Goal: Information Seeking & Learning: Learn about a topic

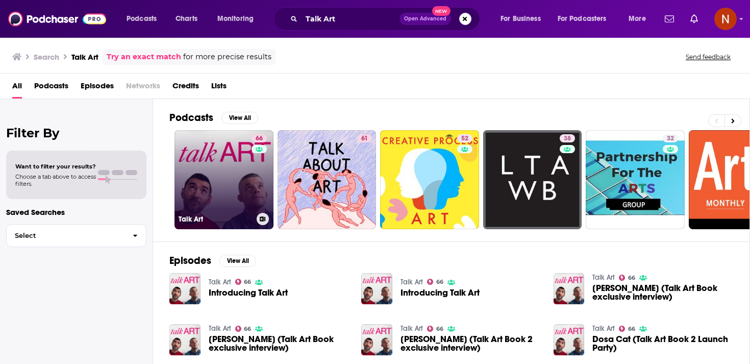
click at [224, 189] on link "66 Talk Art" at bounding box center [224, 179] width 99 height 99
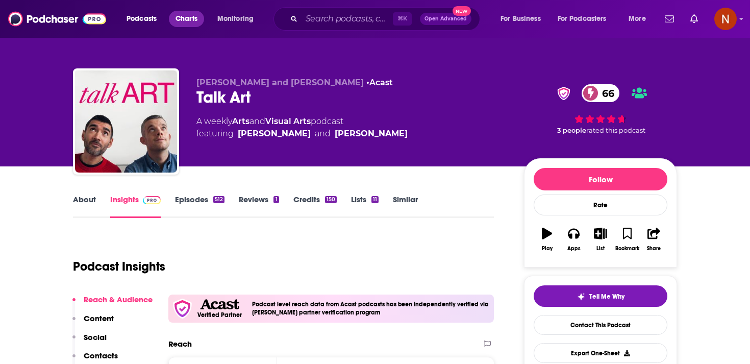
click at [191, 23] on span "Charts" at bounding box center [187, 19] width 22 height 14
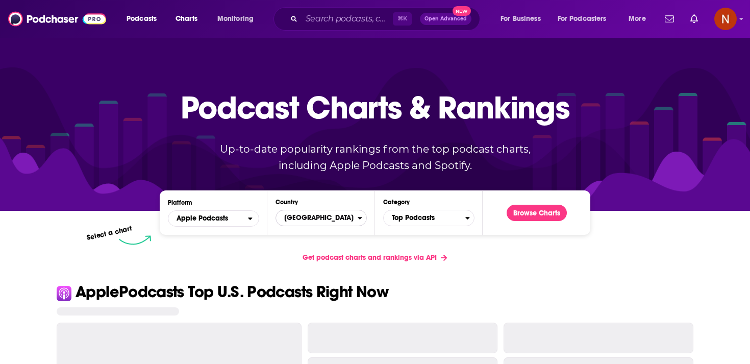
click at [327, 225] on span "United States" at bounding box center [317, 217] width 82 height 17
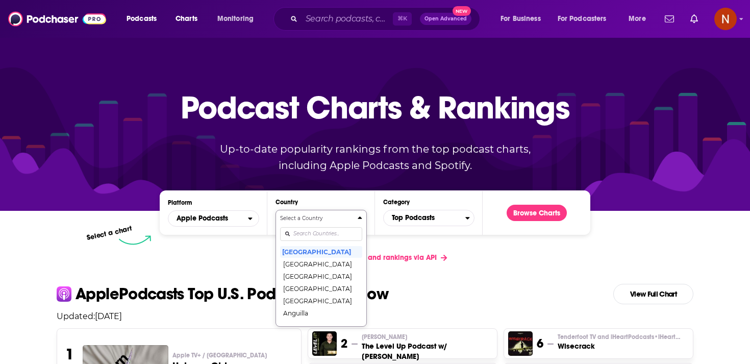
click at [327, 239] on input "Countries" at bounding box center [321, 234] width 82 height 14
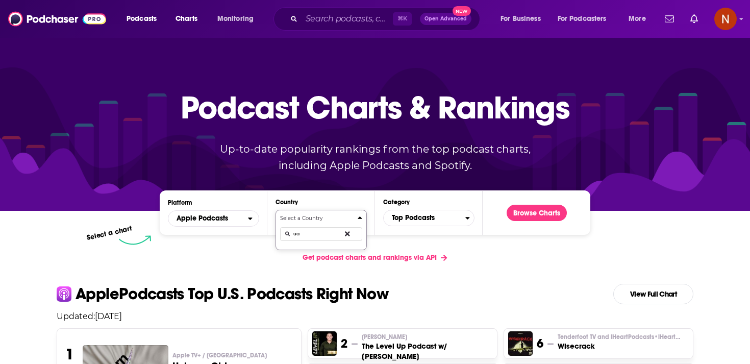
type input "u"
type input "unit"
click at [324, 252] on button "United States" at bounding box center [321, 251] width 82 height 12
click at [334, 220] on span "United States" at bounding box center [317, 217] width 82 height 17
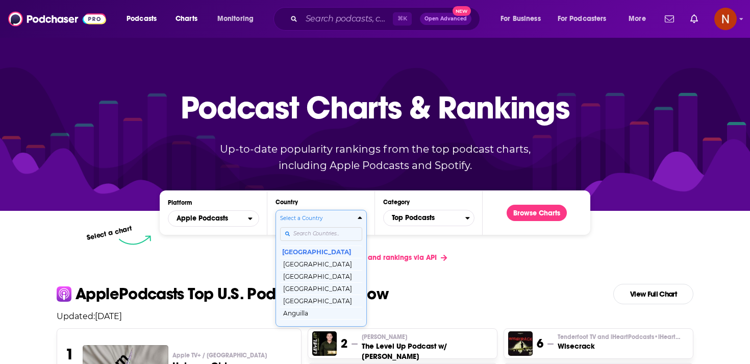
click at [332, 233] on div "Select a Country United States Afghanistan Albania Algeria Angola Anguilla Anti…" at bounding box center [321, 268] width 82 height 108
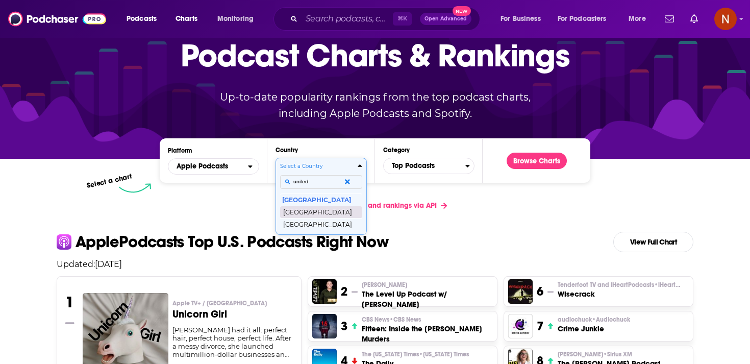
type input "united"
click at [319, 211] on button "United Arab Emirates" at bounding box center [321, 212] width 82 height 12
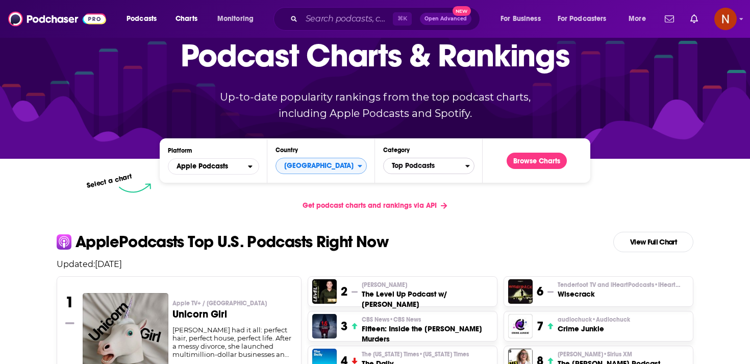
click at [412, 168] on span "Top Podcasts" at bounding box center [425, 165] width 82 height 17
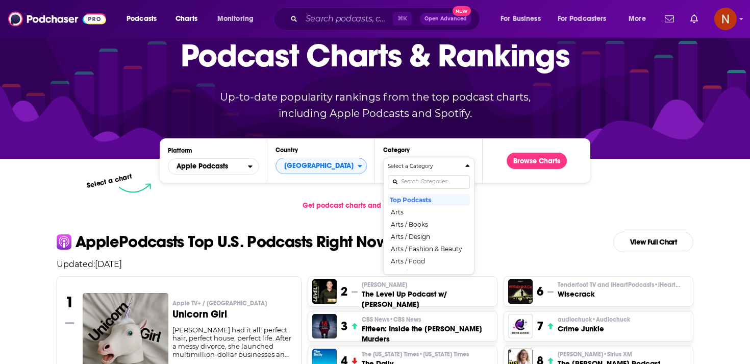
scroll to position [0, 0]
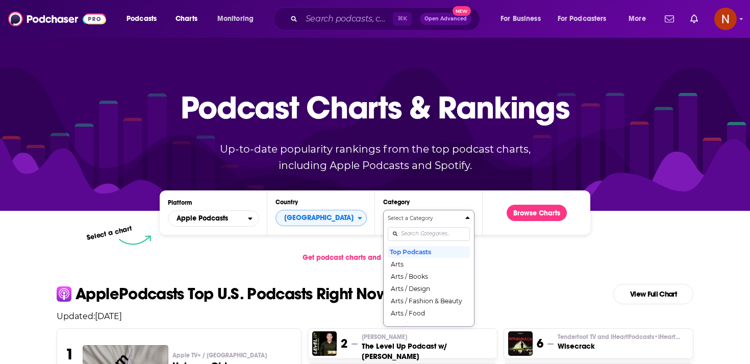
click at [409, 229] on div "Select a Category Top Podcasts Arts Arts / Books Arts / Design Arts / Fashion &…" at bounding box center [429, 268] width 82 height 108
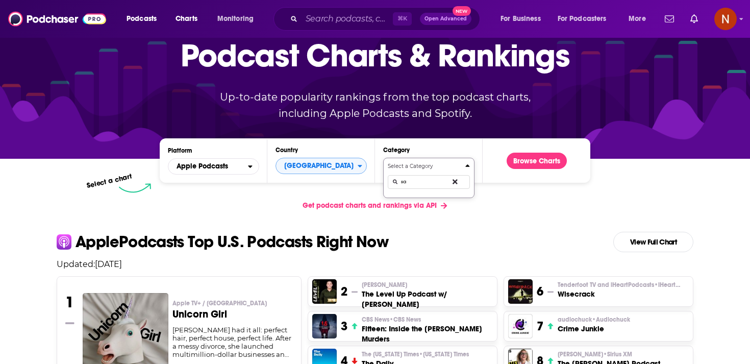
type input "s"
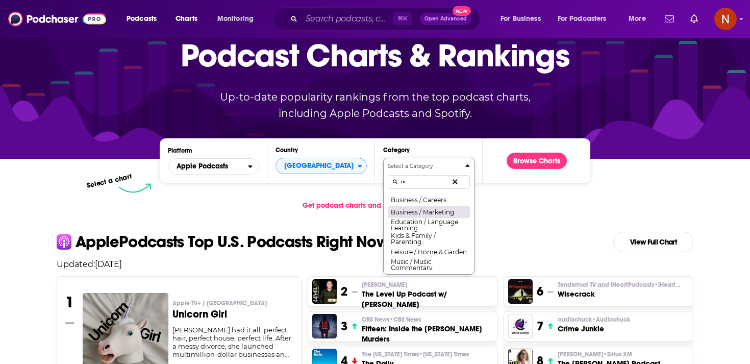
type input "a"
click at [417, 210] on button "Arts" at bounding box center [429, 212] width 82 height 12
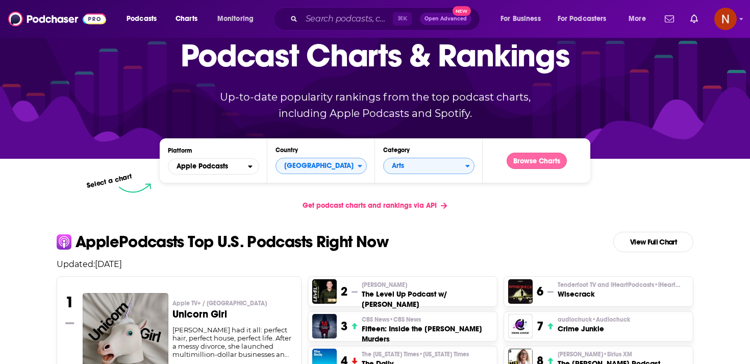
click at [534, 160] on button "Browse Charts" at bounding box center [537, 161] width 60 height 16
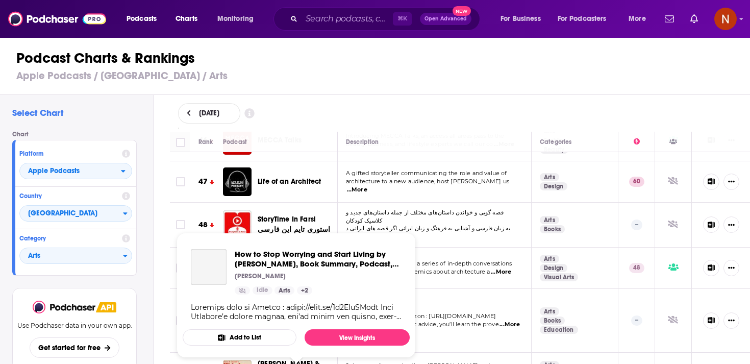
scroll to position [2001, 0]
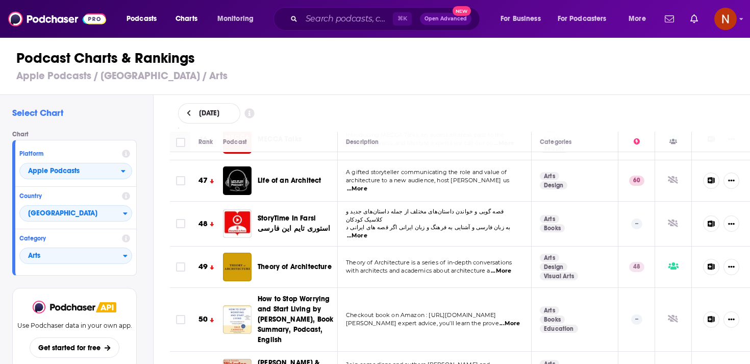
click at [314, 29] on div "⌘ K Open Advanced New" at bounding box center [377, 18] width 207 height 23
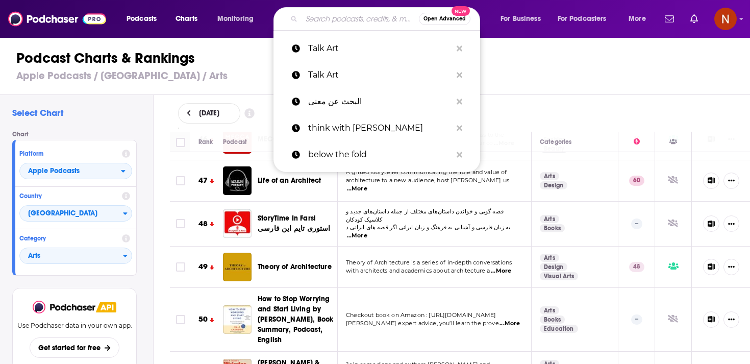
click at [324, 20] on input "Search podcasts, credits, & more..." at bounding box center [360, 19] width 117 height 16
paste input "Meet Me at the Museum"
type input "Meet Me at the Museum"
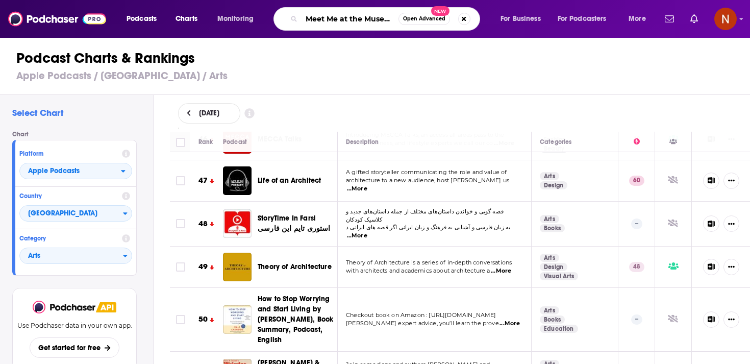
scroll to position [0, 3]
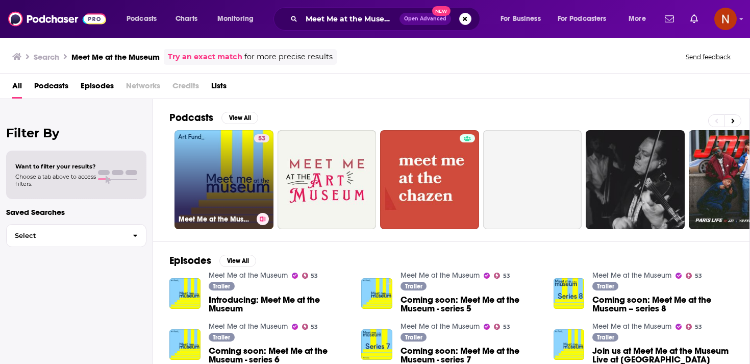
click at [228, 177] on link "53 Meet Me at the Museum" at bounding box center [224, 179] width 99 height 99
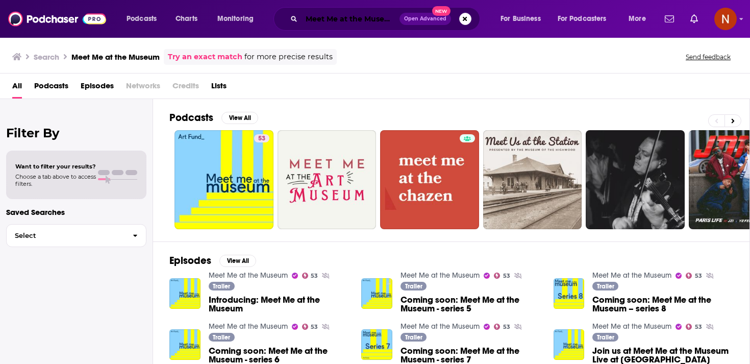
click at [325, 20] on input "Meet Me at the Museum" at bounding box center [351, 19] width 98 height 16
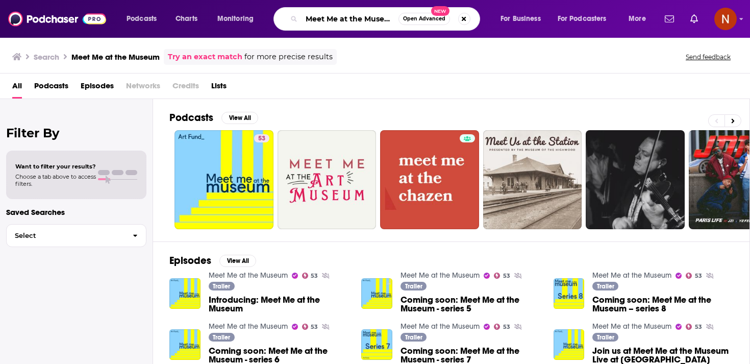
click at [325, 20] on input "Meet Me at the Museum" at bounding box center [350, 19] width 97 height 16
paste input "agic Hour"
type input "Magic Hour"
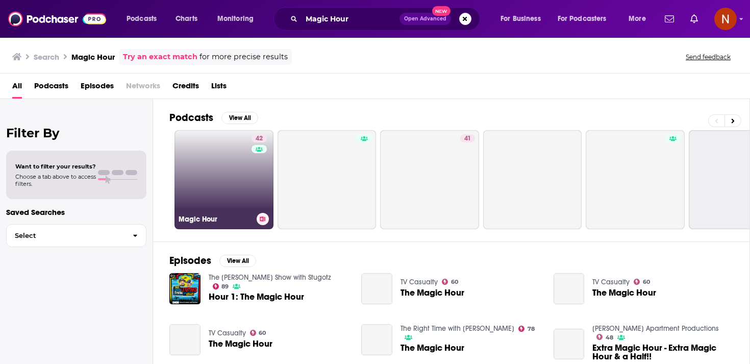
click at [223, 168] on link "42 Magic Hour" at bounding box center [224, 179] width 99 height 99
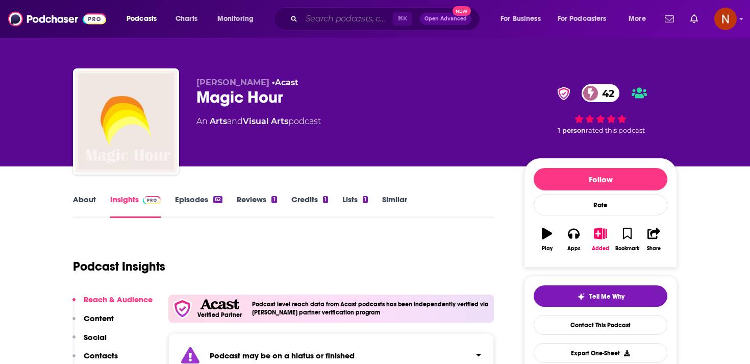
click at [332, 23] on input "Search podcasts, credits, & more..." at bounding box center [347, 19] width 91 height 16
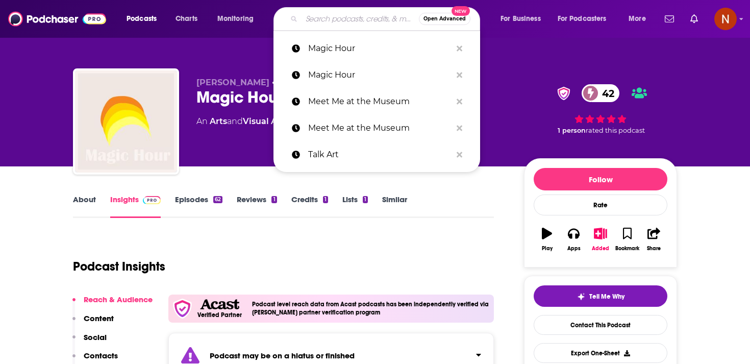
paste input "Dom Tak | دُمْ تَكْ"
type input "Dom Tak | دُمْ تَكْ"
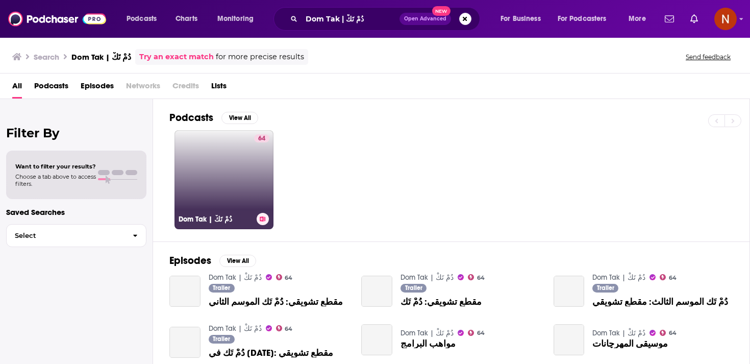
click at [221, 176] on link "64 Dom Tak | دُمْ تَكْ" at bounding box center [224, 179] width 99 height 99
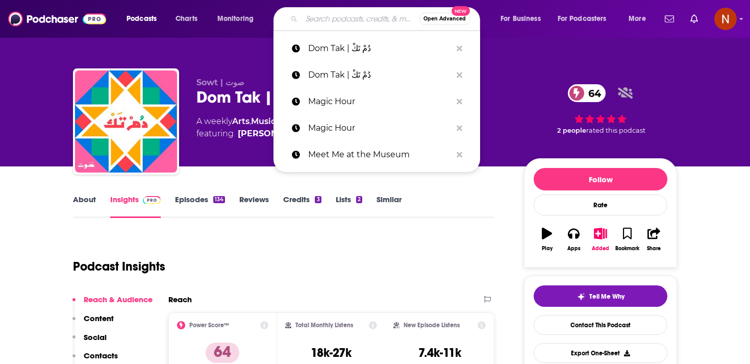
click at [327, 20] on input "Search podcasts, credits, & more..." at bounding box center [360, 19] width 117 height 16
paste input "Someone Who Isn't Me"
type input "Someone Who Isn't Me"
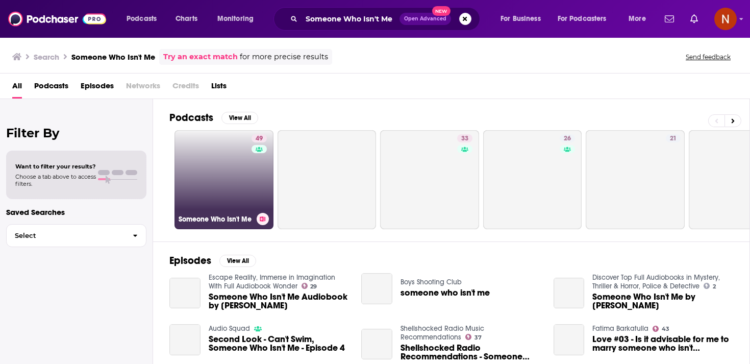
click at [220, 174] on link "49 Someone Who Isn't Me" at bounding box center [224, 179] width 99 height 99
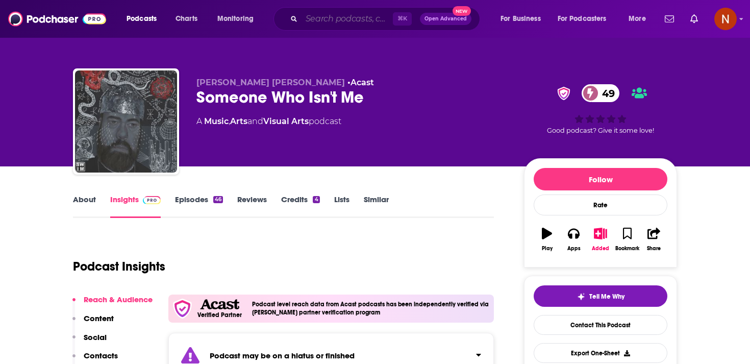
click at [343, 11] on input "Search podcasts, credits, & more..." at bounding box center [347, 19] width 91 height 16
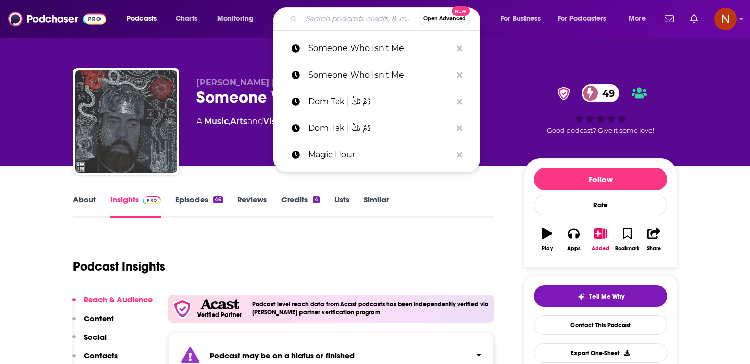
paste input "تاريخ الى الهامش"
type input "تاريخ الى الهامش"
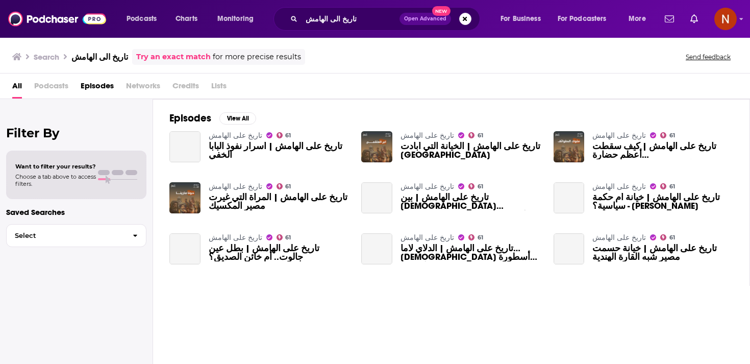
click at [244, 150] on span "تاريخ على الهامش | أسرار نفوذ البابا الخفي" at bounding box center [279, 150] width 141 height 17
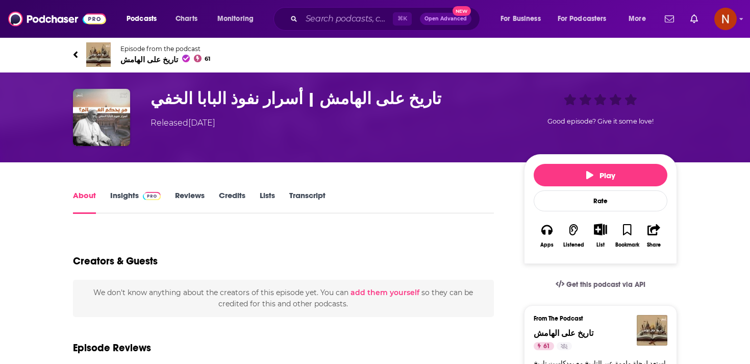
click at [155, 60] on span "تاريخ على الهامش 61" at bounding box center [165, 60] width 90 height 10
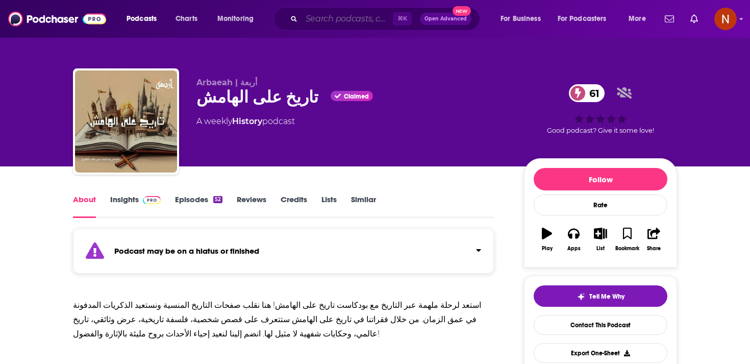
click at [338, 16] on input "Search podcasts, credits, & more..." at bounding box center [347, 19] width 91 height 16
paste input "Shade"
type input "Shade"
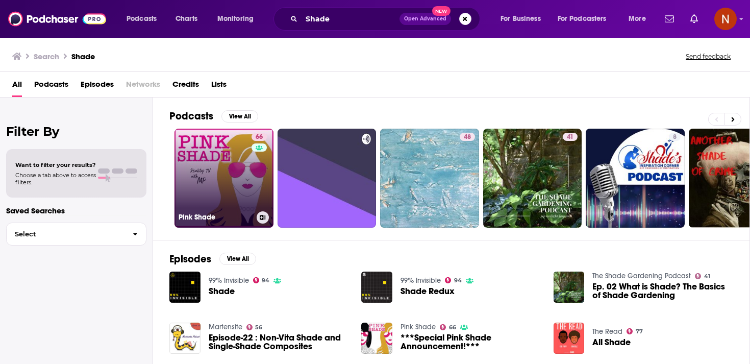
click at [235, 176] on link "66 Pink Shade" at bounding box center [224, 178] width 99 height 99
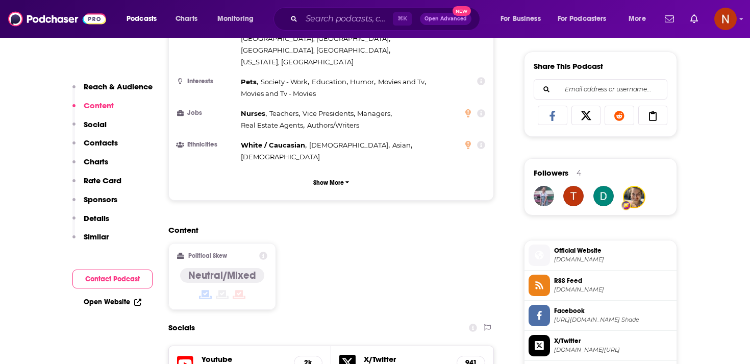
scroll to position [628, 0]
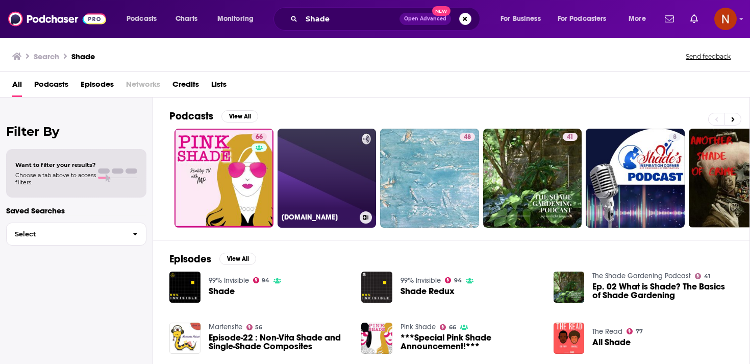
scroll to position [0, 1]
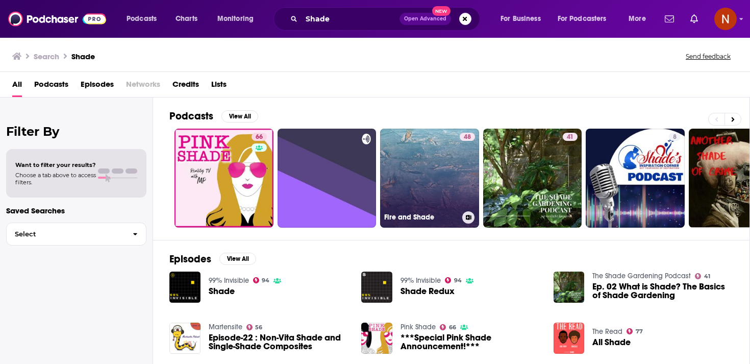
scroll to position [0, 1]
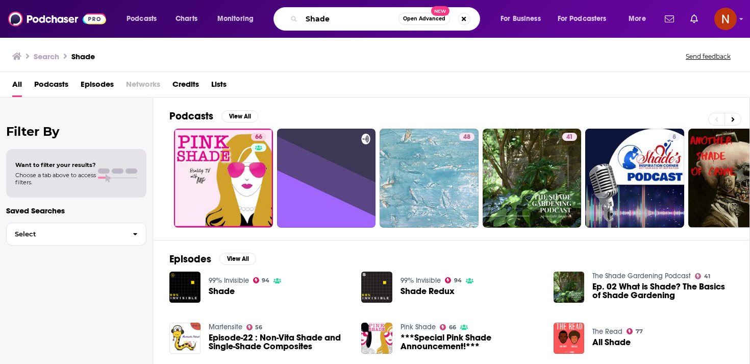
click at [331, 19] on input "Shade" at bounding box center [350, 19] width 97 height 16
paste input "ecret of Art | سر الارت"
type input "Secret of Art | سر الارت"
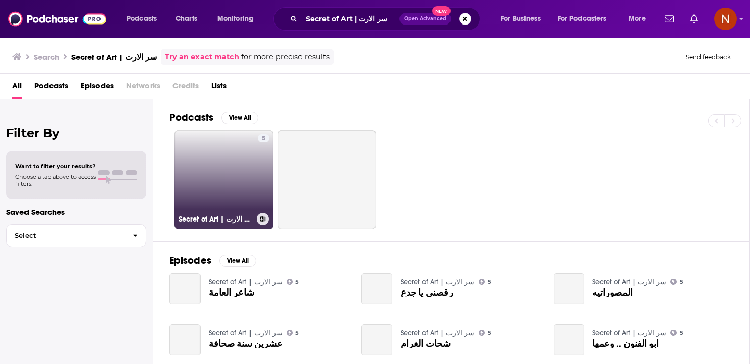
click at [216, 172] on link "5 Secret of Art | سر الارت" at bounding box center [224, 179] width 99 height 99
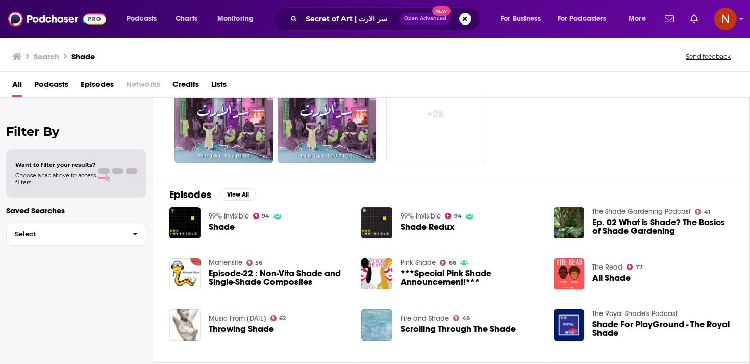
scroll to position [66, 0]
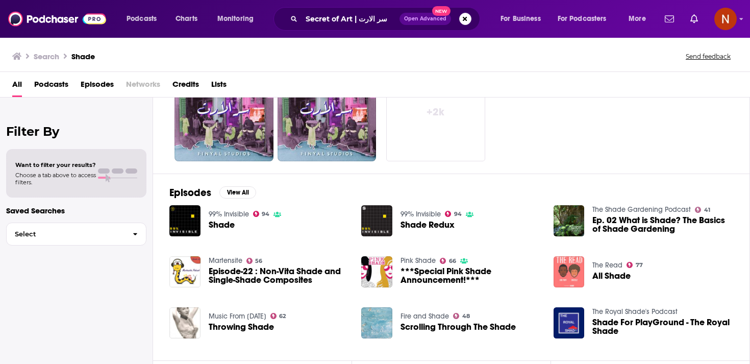
click at [572, 273] on img "All Shade" at bounding box center [569, 271] width 31 height 31
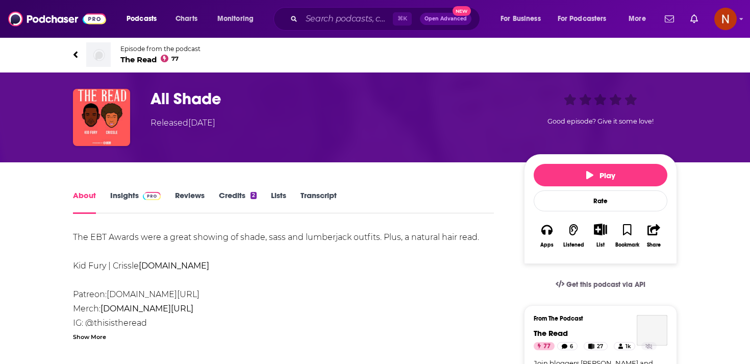
click at [138, 63] on span "The Read 77" at bounding box center [160, 60] width 80 height 10
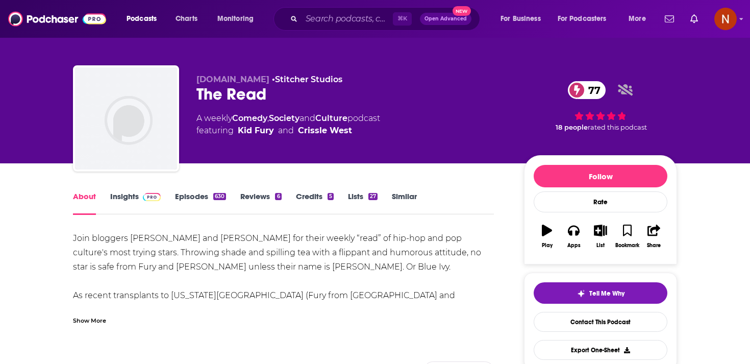
scroll to position [5, 0]
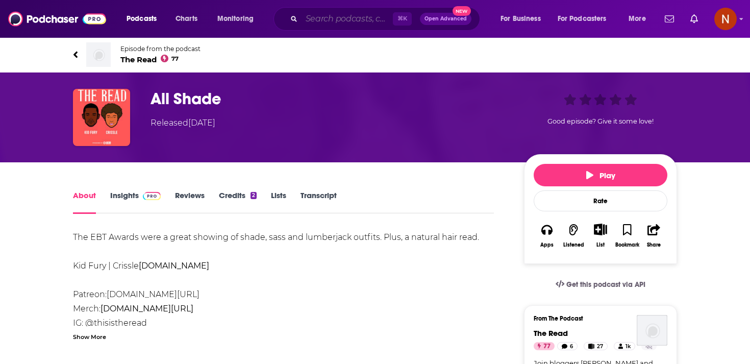
click at [340, 23] on input "Search podcasts, credits, & more..." at bounding box center [347, 19] width 91 height 16
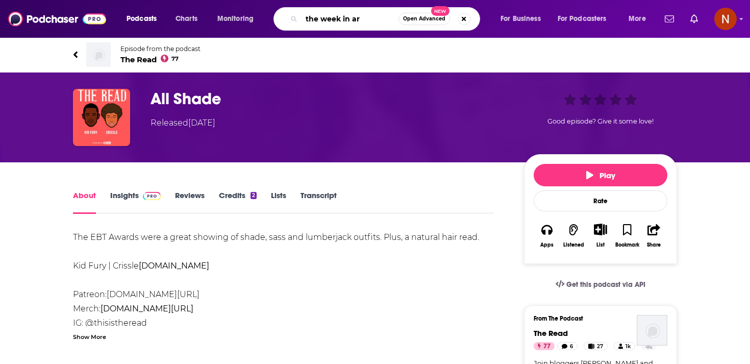
type input "the week in art"
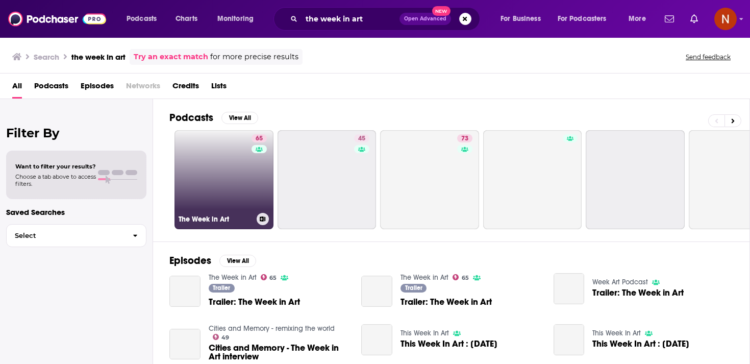
click at [212, 164] on link "65 The Week in Art" at bounding box center [224, 179] width 99 height 99
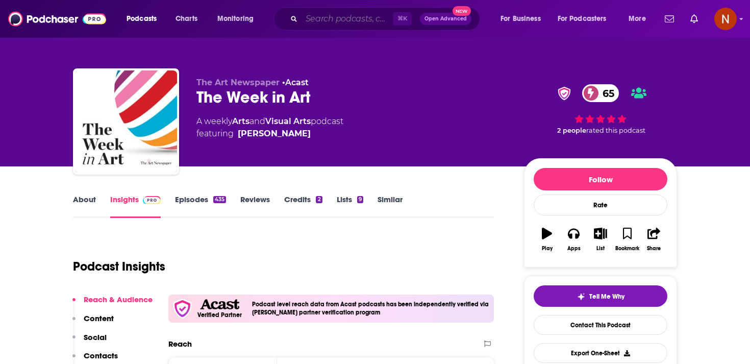
click at [320, 23] on input "Search podcasts, credits, & more..." at bounding box center [347, 19] width 91 height 16
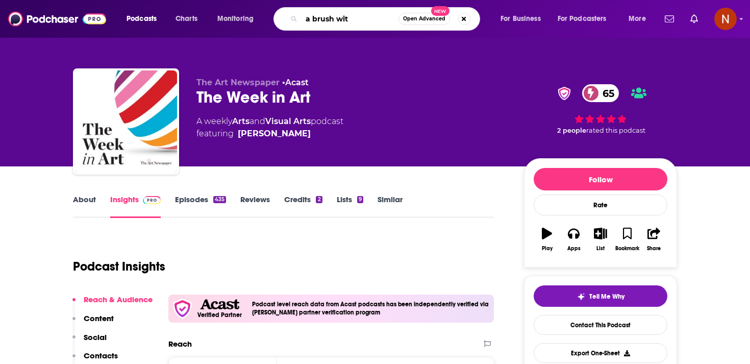
type input "a brush with"
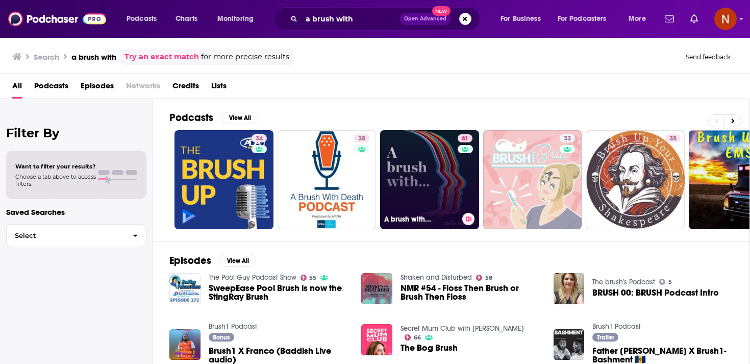
click at [421, 170] on link "61 A brush with..." at bounding box center [429, 179] width 99 height 99
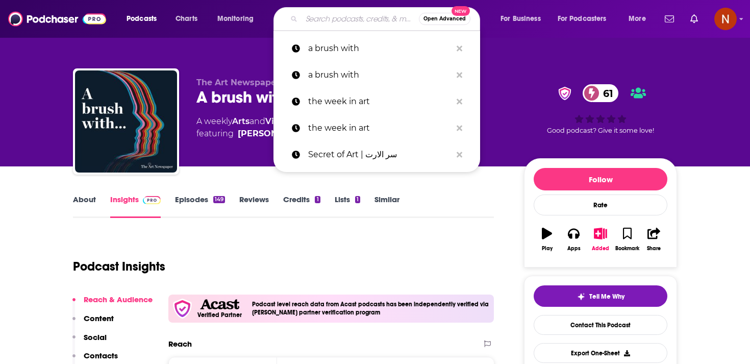
click at [328, 21] on input "Search podcasts, credits, & more..." at bounding box center [360, 19] width 117 height 16
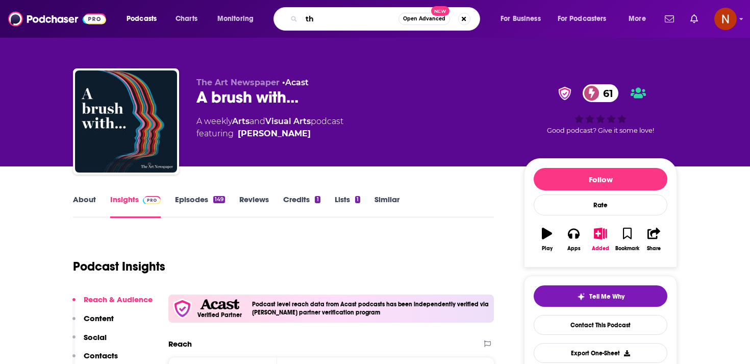
type input "t"
click at [534, 95] on div "61 Good podcast? Give it some love!" at bounding box center [600, 109] width 153 height 63
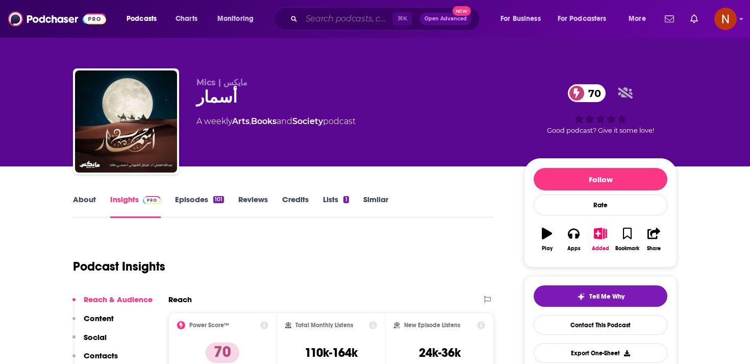
click at [335, 23] on input "Search podcasts, credits, & more..." at bounding box center [347, 19] width 91 height 16
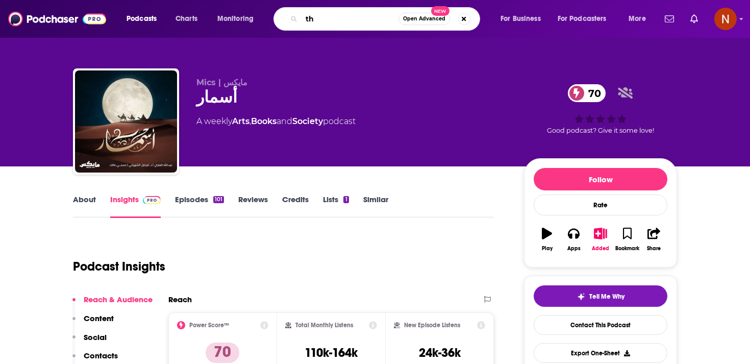
type input "t"
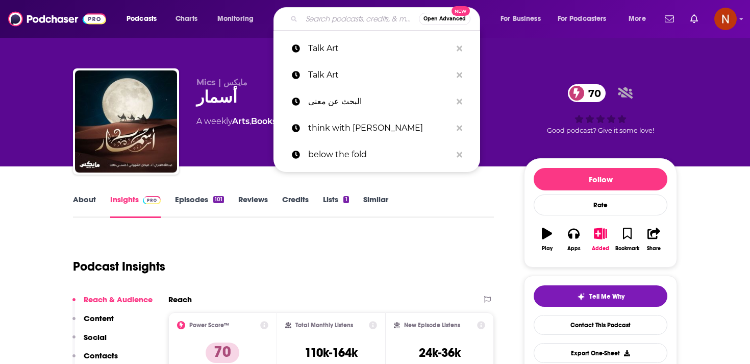
paste input "اسألوا التاريخ"
type input "اسألوا التاريخ"
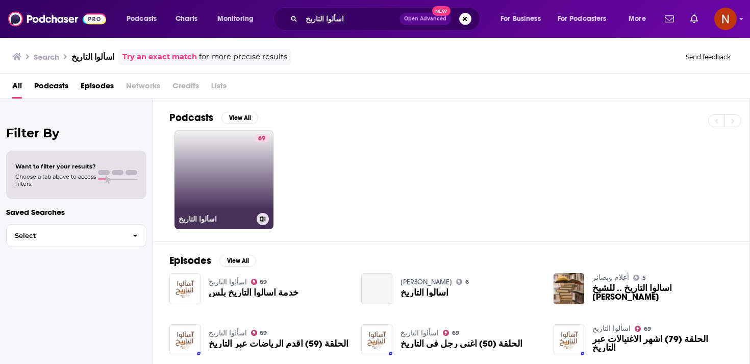
click at [226, 174] on link "69 اسألوا التاريخ" at bounding box center [224, 179] width 99 height 99
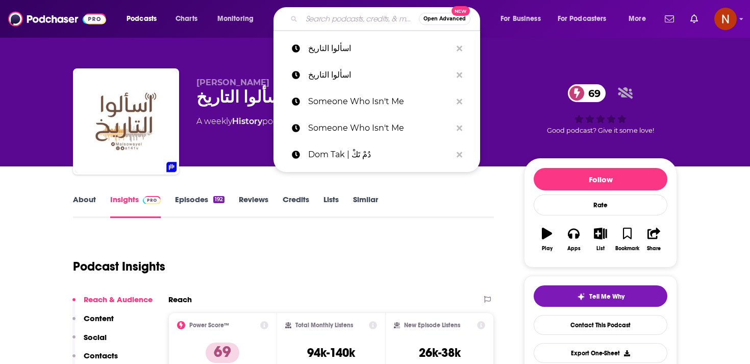
click at [325, 19] on input "Search podcasts, credits, & more..." at bounding box center [360, 19] width 117 height 16
paste input "شريط سينما"
type input "شريط سينما"
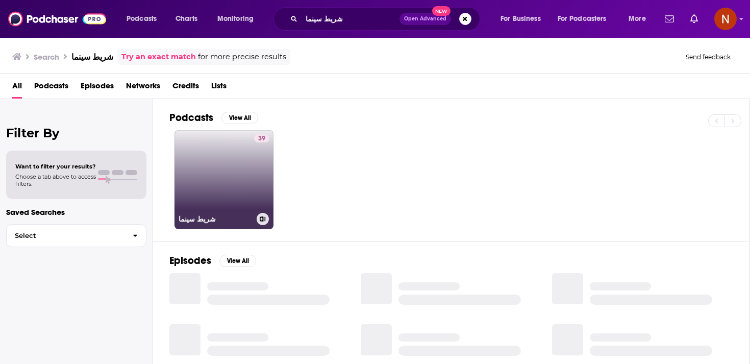
click at [219, 184] on link "39 شريط سينما" at bounding box center [224, 179] width 99 height 99
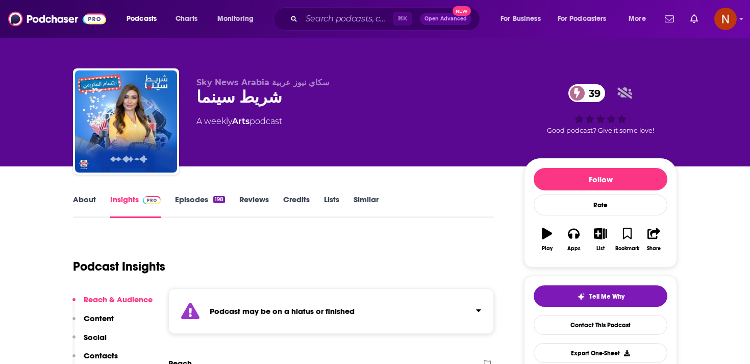
click at [240, 121] on link "Arts" at bounding box center [240, 121] width 17 height 10
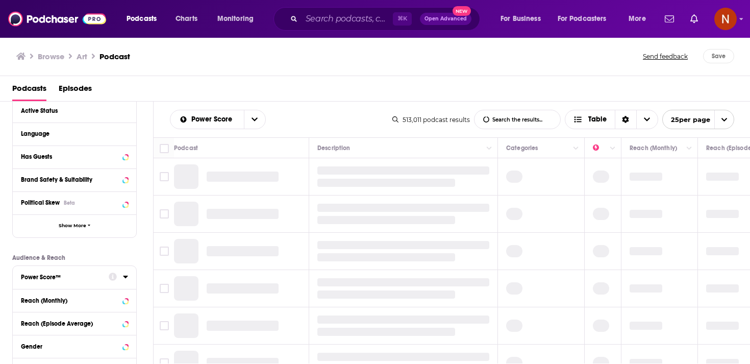
scroll to position [125, 0]
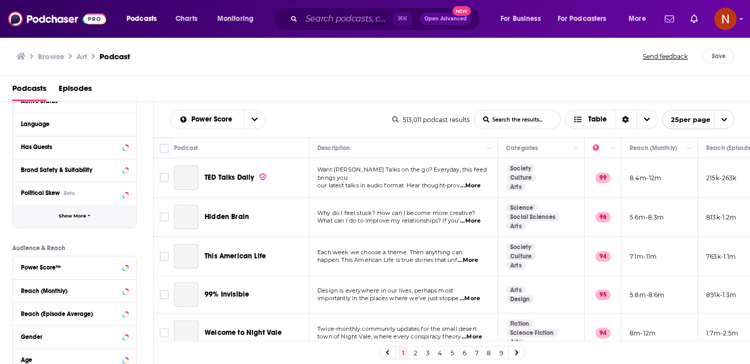
click at [83, 218] on span "Show More" at bounding box center [73, 216] width 28 height 6
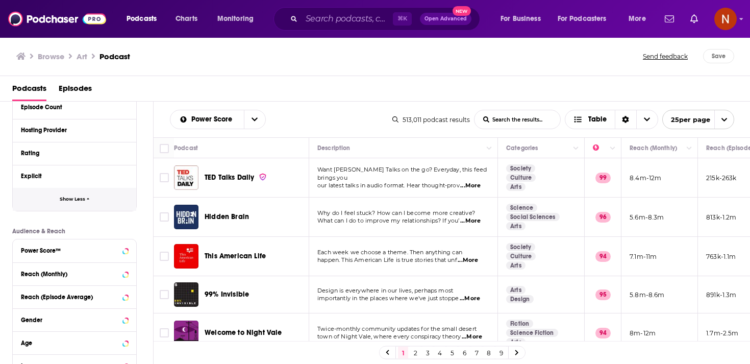
scroll to position [342, 0]
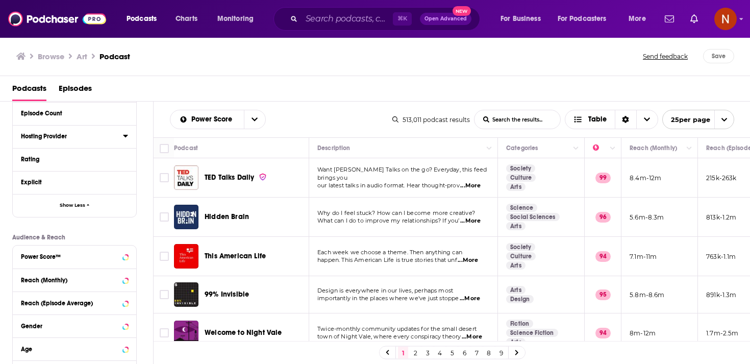
click at [127, 137] on icon at bounding box center [125, 136] width 5 height 3
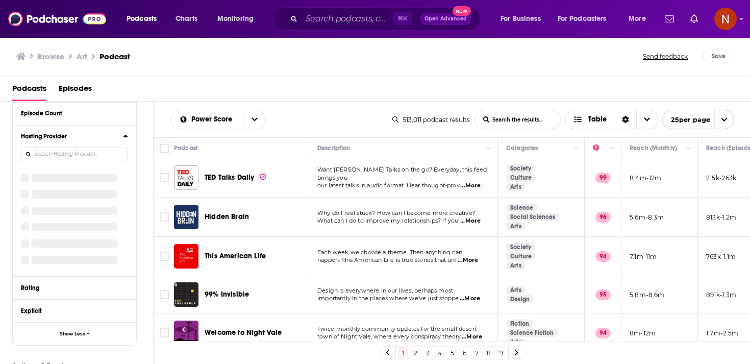
click at [99, 155] on div "Category Active Status Language Has Guests Brand Safety & Suitability Political…" at bounding box center [74, 97] width 125 height 497
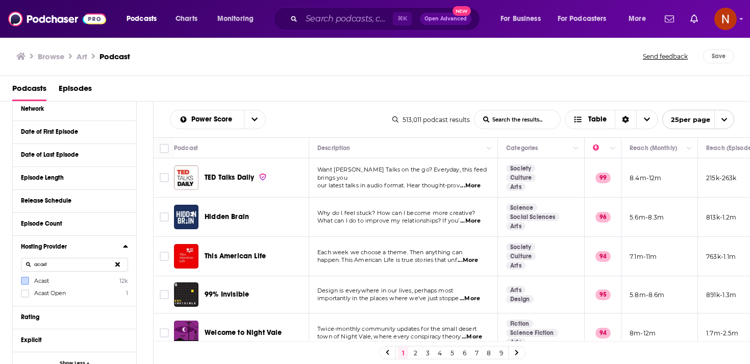
type input "acast"
click at [21, 279] on label at bounding box center [25, 281] width 8 height 8
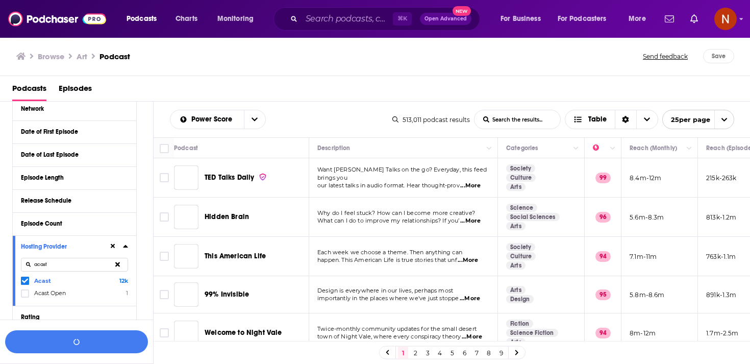
scroll to position [258, 0]
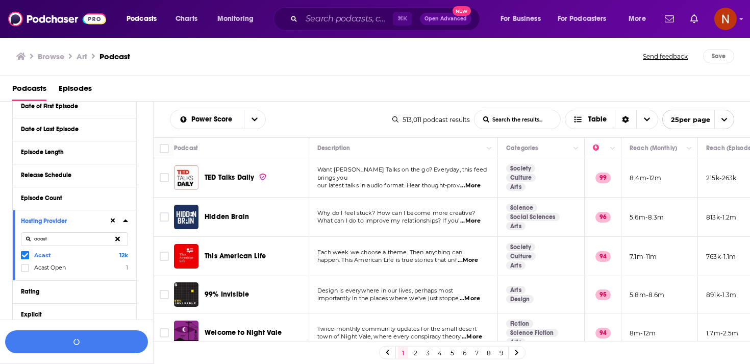
click at [116, 239] on icon at bounding box center [117, 238] width 5 height 5
click at [95, 239] on input at bounding box center [74, 239] width 107 height 14
type input "sim"
click at [23, 256] on icon at bounding box center [25, 255] width 6 height 5
click at [118, 239] on icon at bounding box center [117, 238] width 5 height 5
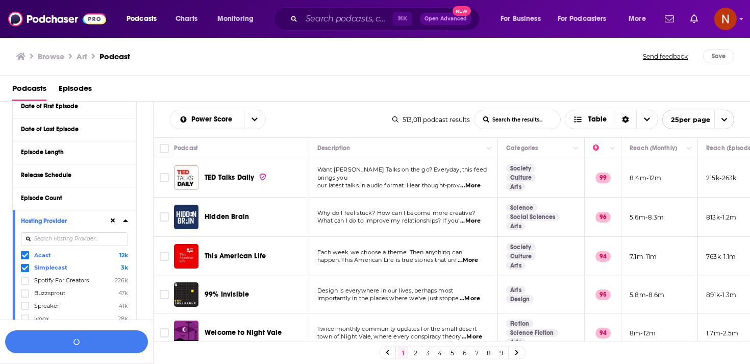
click at [84, 241] on input at bounding box center [74, 239] width 107 height 14
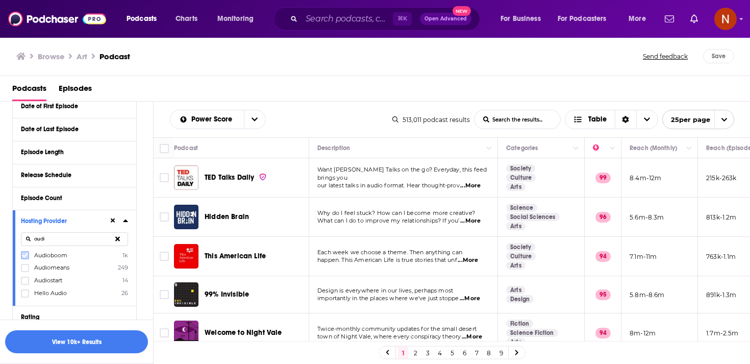
type input "audi"
click at [27, 255] on icon at bounding box center [25, 255] width 6 height 5
click at [117, 240] on icon at bounding box center [117, 238] width 5 height 5
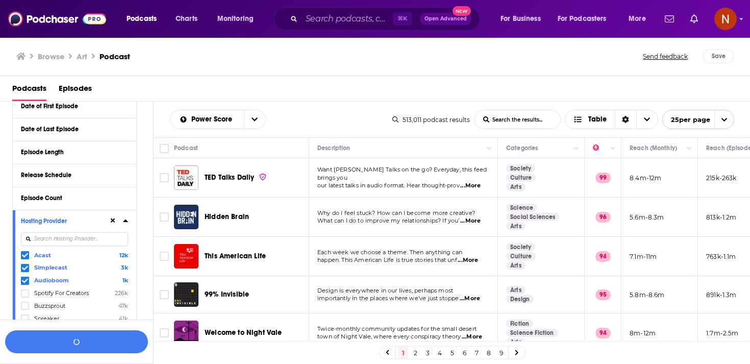
click at [117, 240] on input at bounding box center [74, 239] width 107 height 14
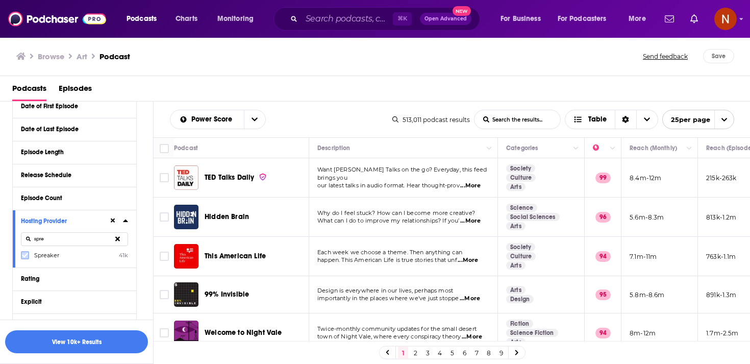
type input "spre"
click at [21, 256] on label at bounding box center [25, 255] width 8 height 8
click at [118, 239] on icon at bounding box center [117, 238] width 5 height 5
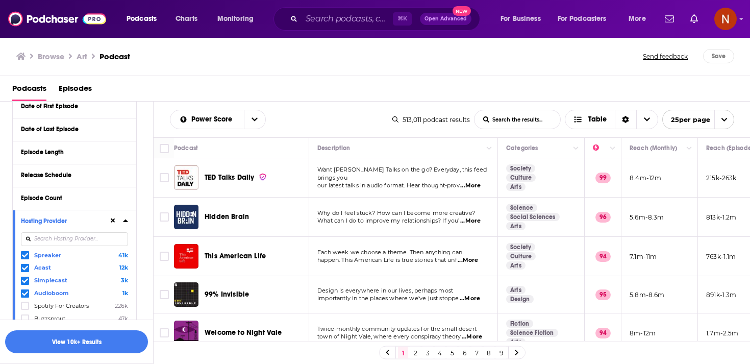
click at [98, 241] on input at bounding box center [74, 239] width 107 height 14
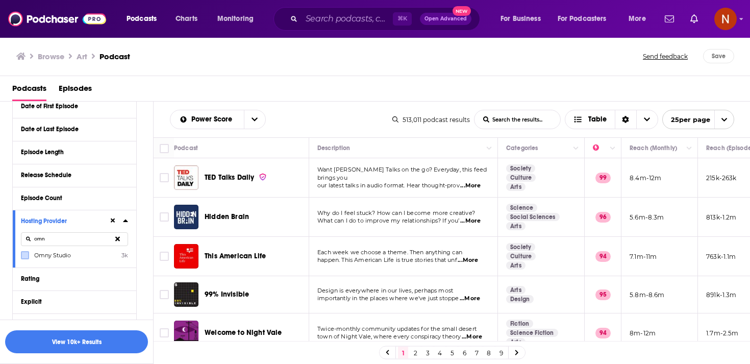
type input "omn"
click at [28, 254] on label at bounding box center [25, 255] width 8 height 8
click at [110, 347] on button "View 10k+ Results" at bounding box center [76, 341] width 143 height 23
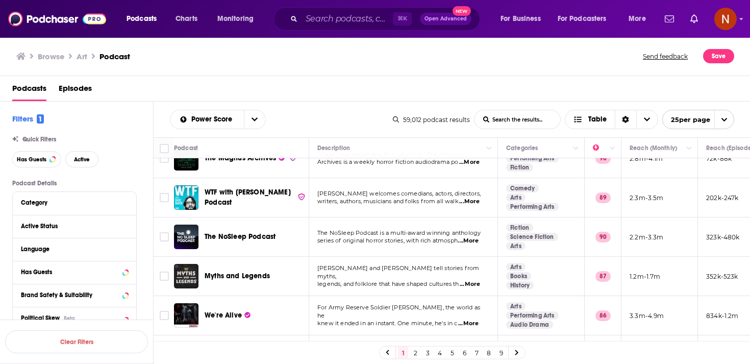
click at [128, 201] on div "Category" at bounding box center [75, 203] width 124 height 23
click at [126, 203] on icon at bounding box center [125, 202] width 5 height 3
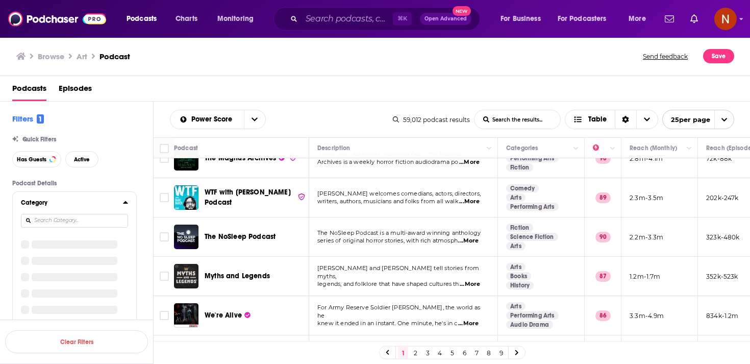
click at [90, 220] on input at bounding box center [74, 221] width 107 height 14
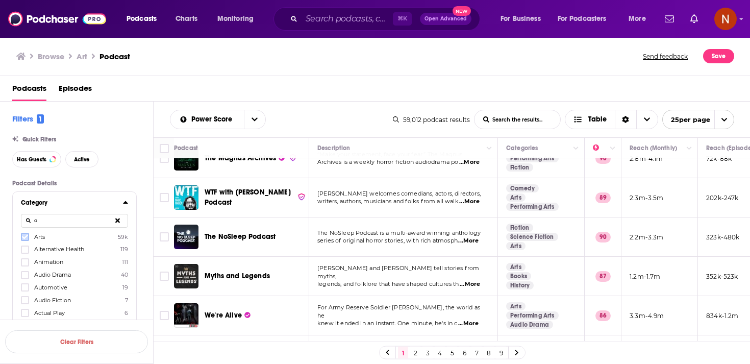
click at [23, 240] on icon at bounding box center [25, 237] width 6 height 6
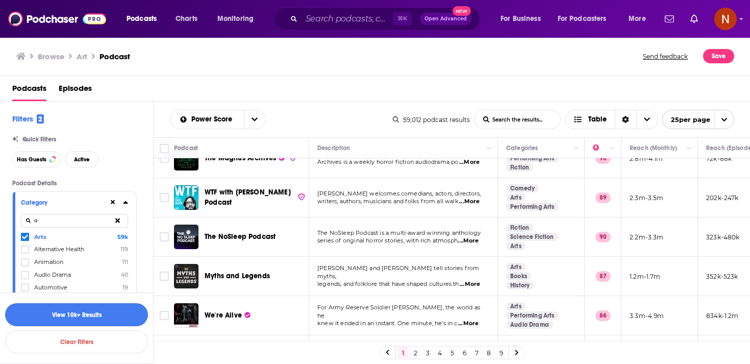
click at [104, 317] on button "View 10k+ Results" at bounding box center [76, 314] width 143 height 23
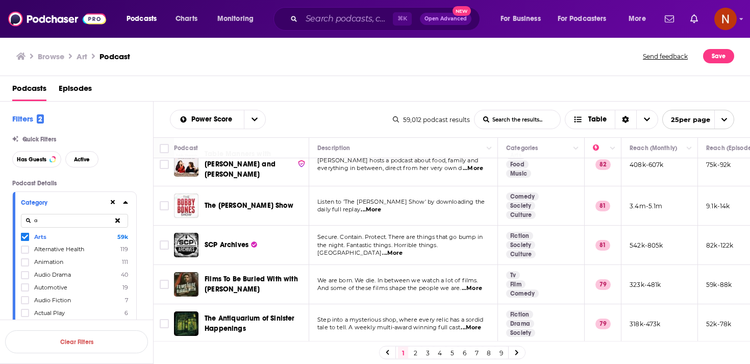
scroll to position [795, 0]
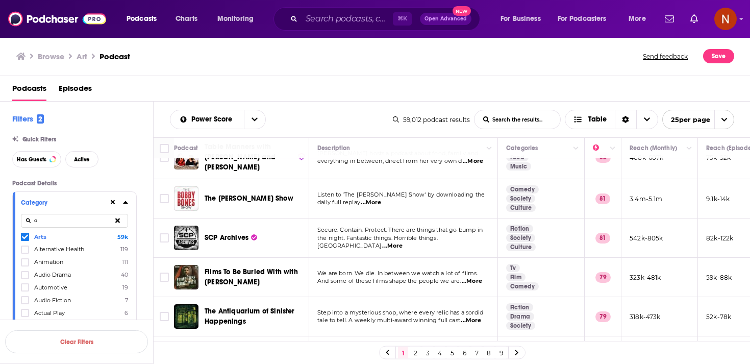
click at [415, 352] on link "2" at bounding box center [415, 353] width 10 height 12
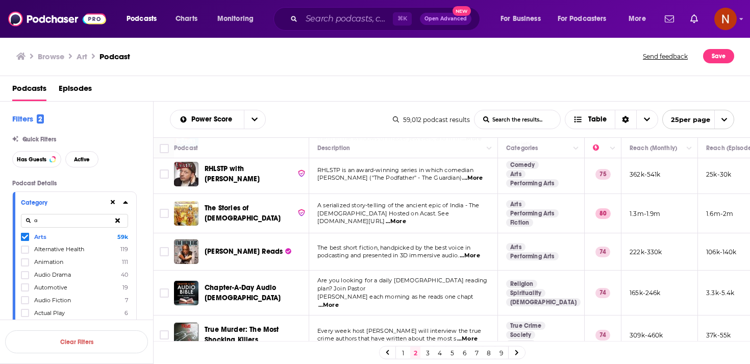
scroll to position [793, 0]
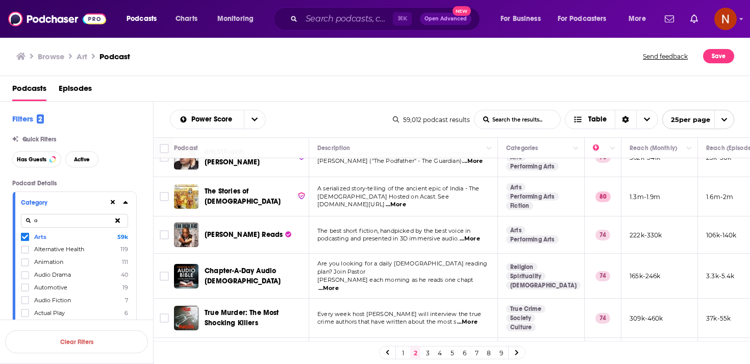
click at [429, 354] on link "3" at bounding box center [428, 353] width 10 height 12
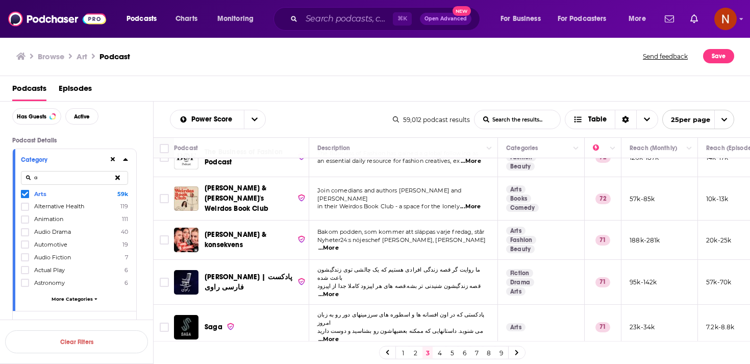
scroll to position [789, 0]
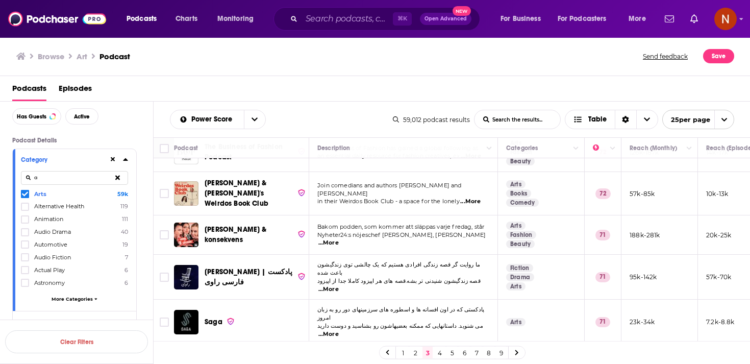
click at [20, 192] on div "Category a Arts 59k Alternative Health 119 Animation 111 Audio Drama 40 Automot…" at bounding box center [75, 230] width 124 height 162
click at [21, 193] on span at bounding box center [25, 194] width 8 height 8
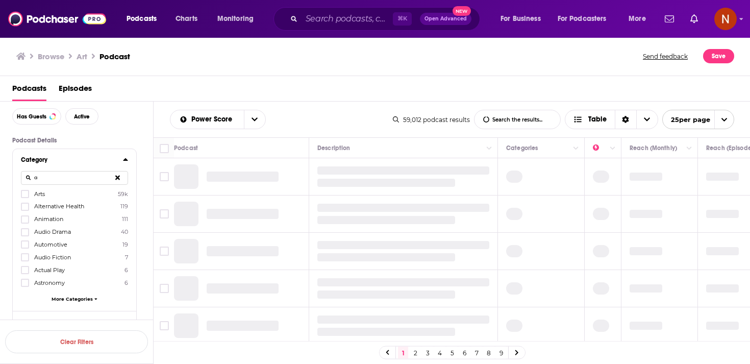
click at [68, 179] on input "a" at bounding box center [74, 178] width 107 height 14
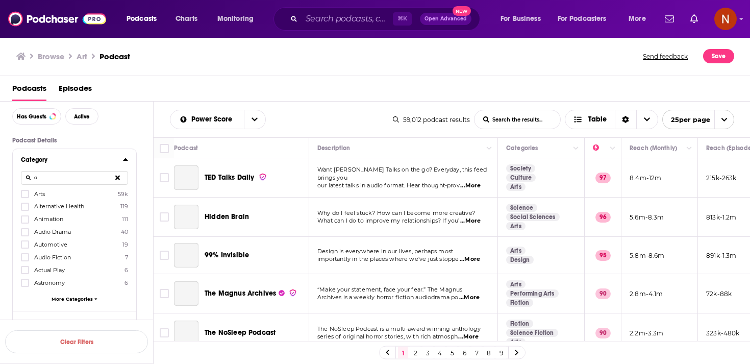
click at [68, 179] on input "a" at bounding box center [74, 178] width 107 height 14
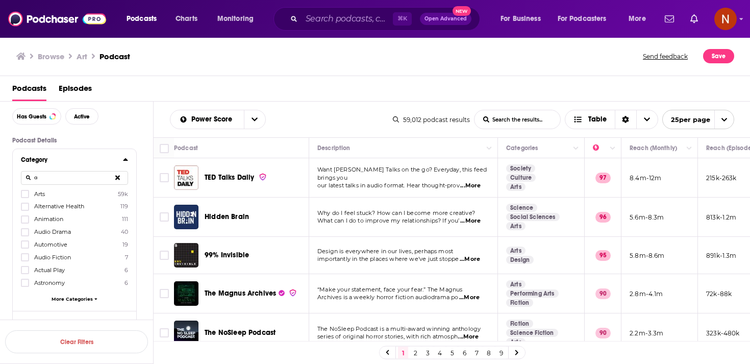
click at [68, 179] on input "a" at bounding box center [74, 178] width 107 height 14
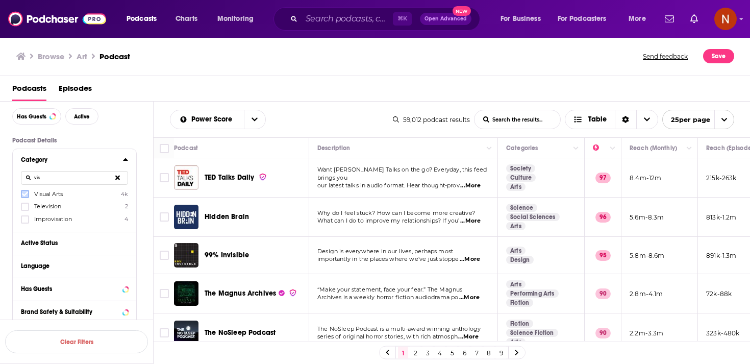
click at [27, 196] on icon at bounding box center [25, 194] width 6 height 6
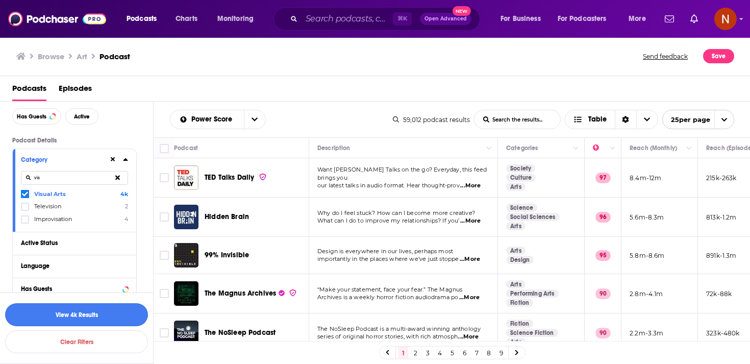
click at [125, 318] on button "View 4k Results" at bounding box center [76, 314] width 143 height 23
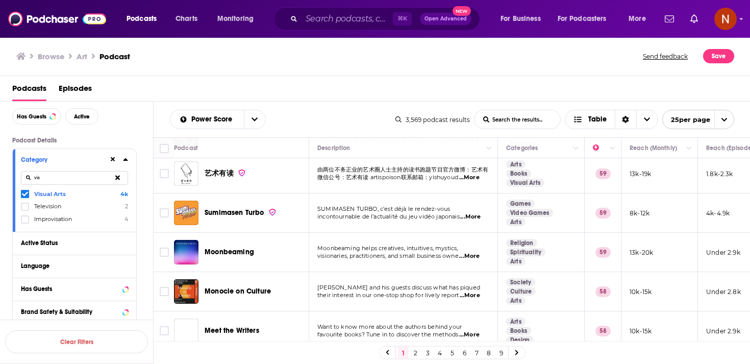
scroll to position [787, 0]
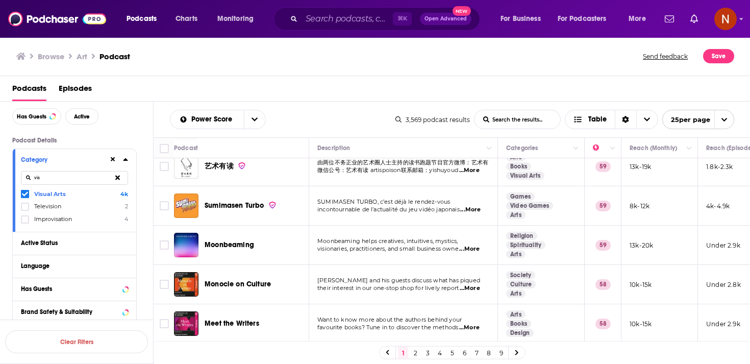
click at [415, 356] on link "2" at bounding box center [415, 353] width 10 height 12
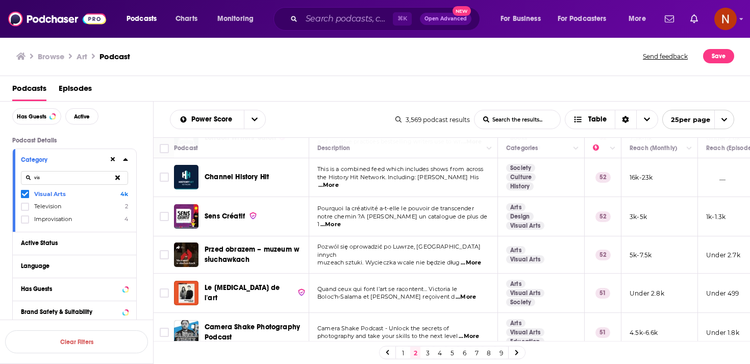
scroll to position [717, 0]
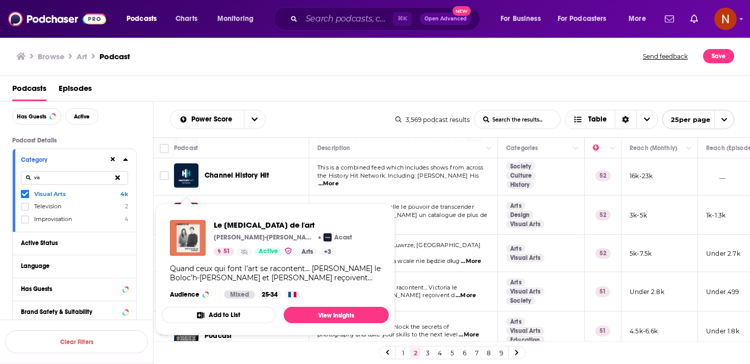
drag, startPoint x: 186, startPoint y: 235, endPoint x: 423, endPoint y: 250, distance: 237.3
click at [423, 254] on div "Podcasts Charts Monitoring ⌘ K Open Advanced New For Business For Podcasters Mo…" at bounding box center [375, 182] width 750 height 364
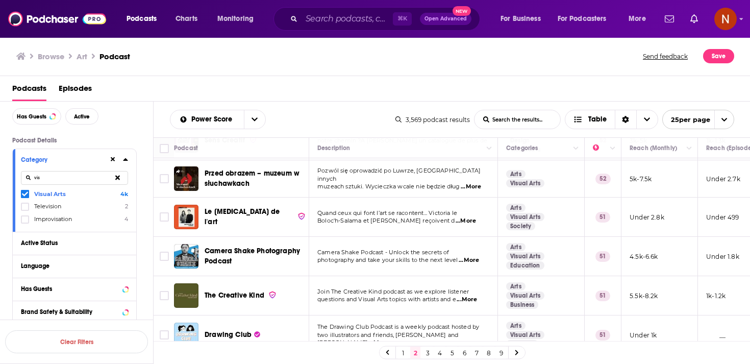
scroll to position [793, 0]
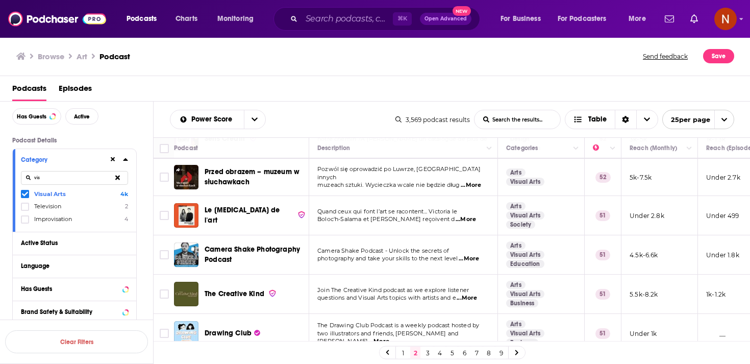
click at [27, 196] on icon at bounding box center [25, 194] width 6 height 6
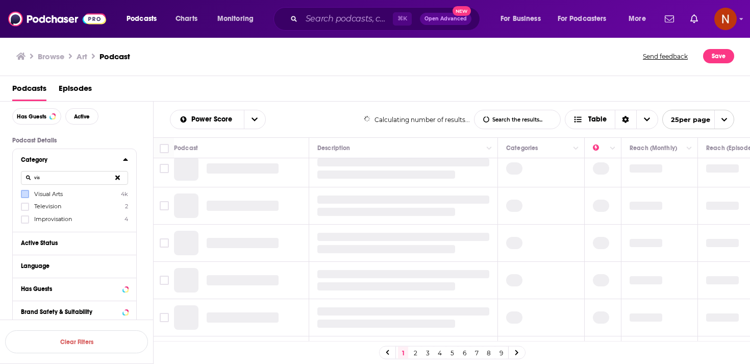
scroll to position [127, 0]
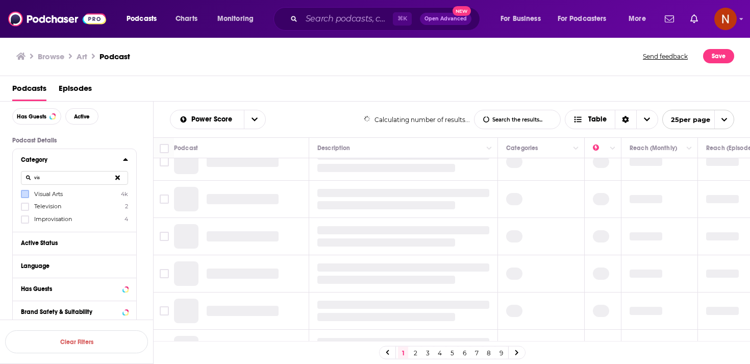
click at [45, 183] on input "vis" at bounding box center [74, 178] width 107 height 14
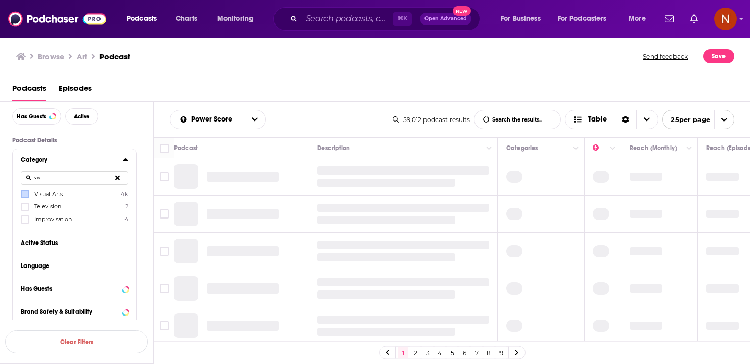
click at [45, 183] on input "vis" at bounding box center [74, 178] width 107 height 14
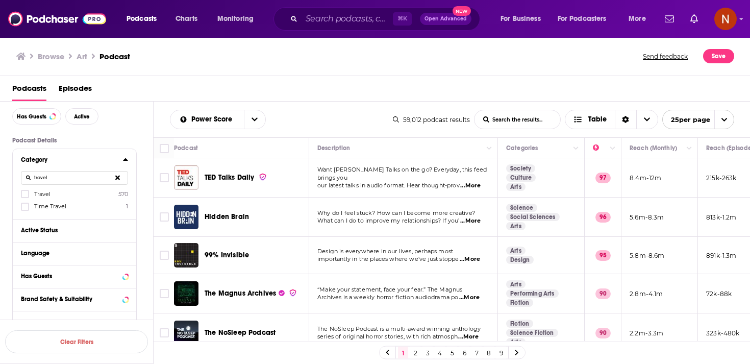
type input "travel"
click at [23, 194] on icon at bounding box center [25, 194] width 6 height 6
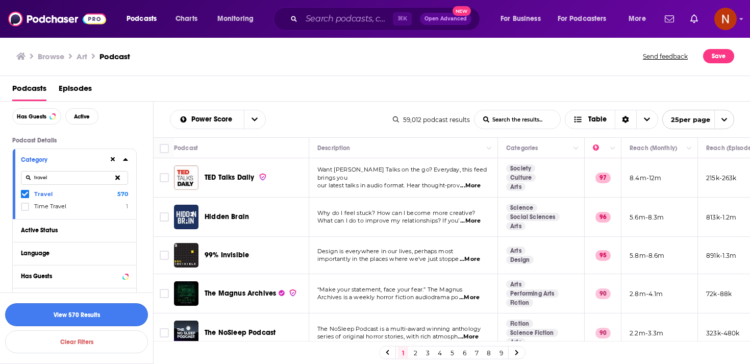
click at [95, 312] on button "View 570 Results" at bounding box center [76, 314] width 143 height 23
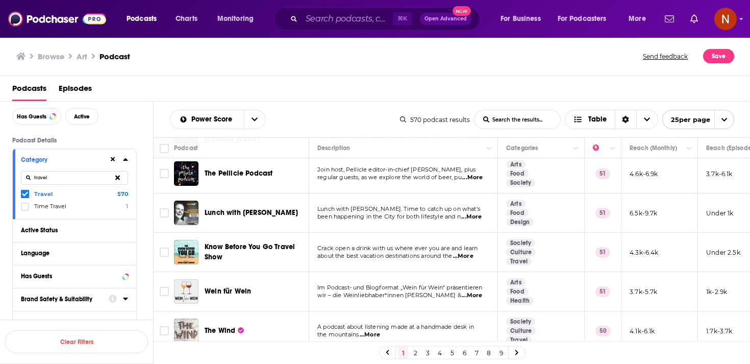
scroll to position [797, 0]
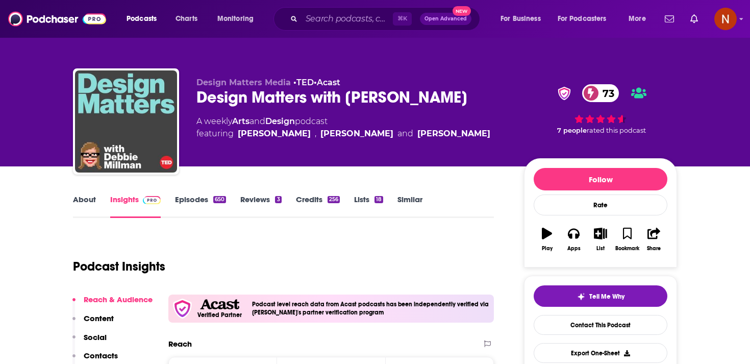
click at [315, 27] on div "⌘ K Open Advanced New" at bounding box center [377, 18] width 207 height 23
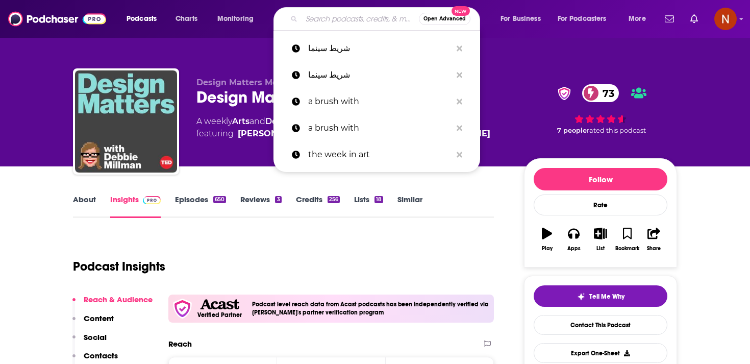
click at [323, 21] on input "Search podcasts, credits, & more..." at bounding box center [360, 19] width 117 height 16
paste input "ألف ليلة وليلة"
type input "ألف ليلة وليلة"
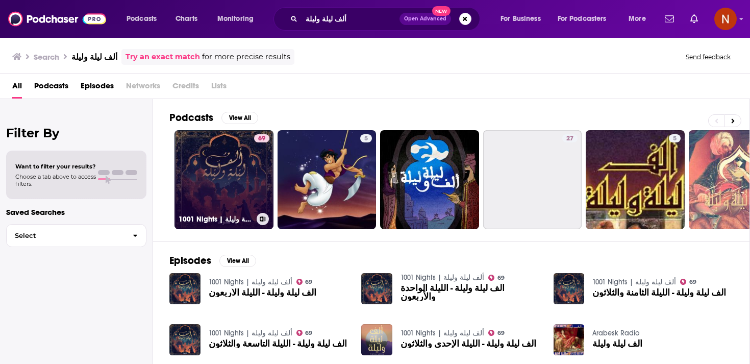
click at [239, 178] on link "69 1001 Nights | ألف ليلة وليلة" at bounding box center [224, 179] width 99 height 99
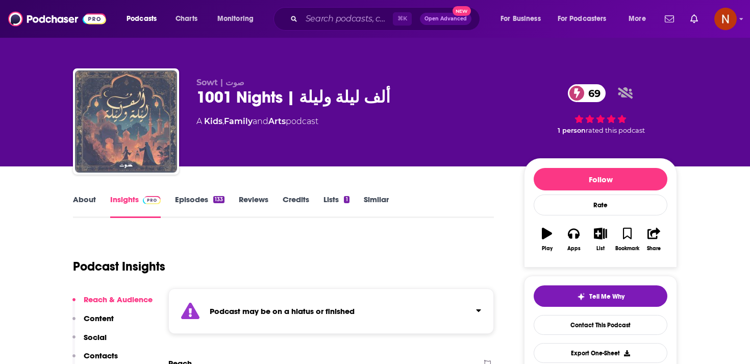
scroll to position [38, 0]
